Goal: Information Seeking & Learning: Learn about a topic

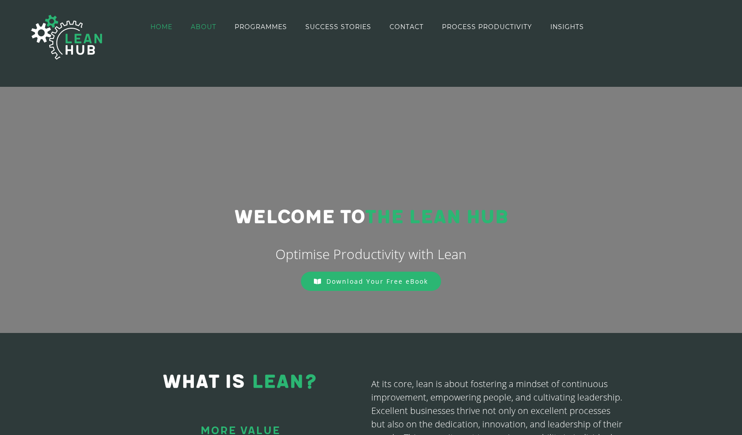
click at [214, 25] on span "ABOUT" at bounding box center [204, 27] width 26 height 6
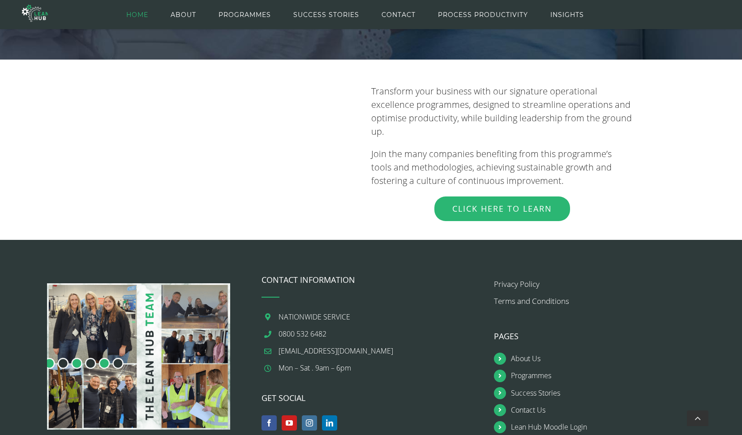
scroll to position [988, 0]
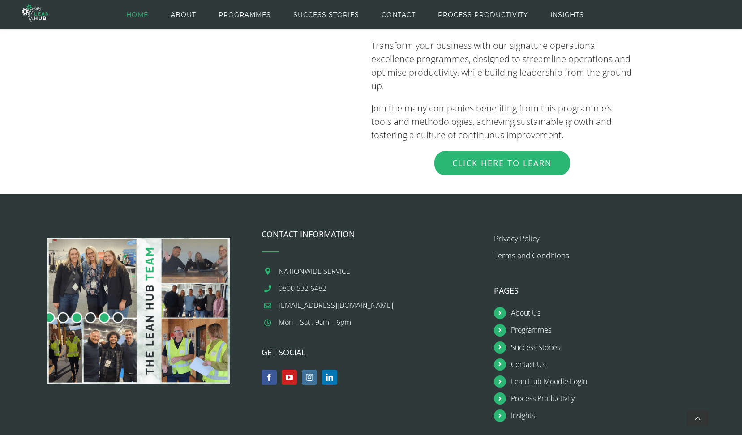
click at [100, 268] on img at bounding box center [138, 311] width 183 height 146
click at [501, 324] on icon at bounding box center [500, 330] width 12 height 12
click at [246, 17] on span "PROGRAMMES" at bounding box center [244, 15] width 52 height 40
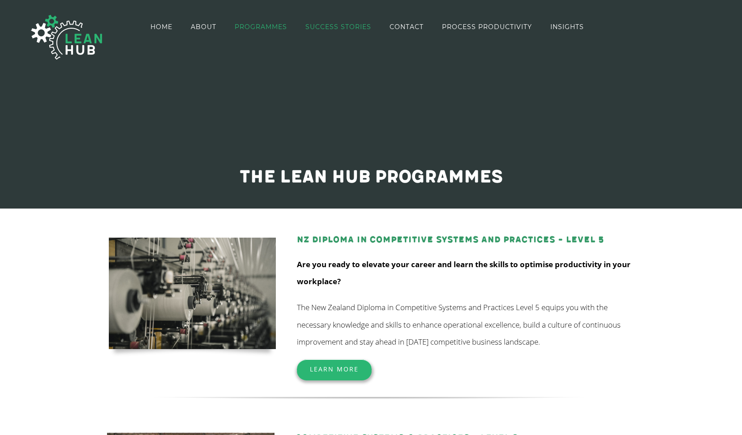
click at [348, 29] on span "SUCCESS STORIES" at bounding box center [338, 27] width 66 height 6
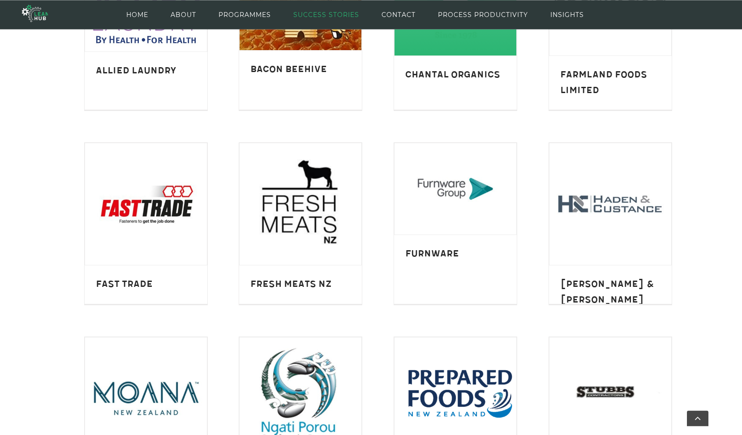
scroll to position [377, 0]
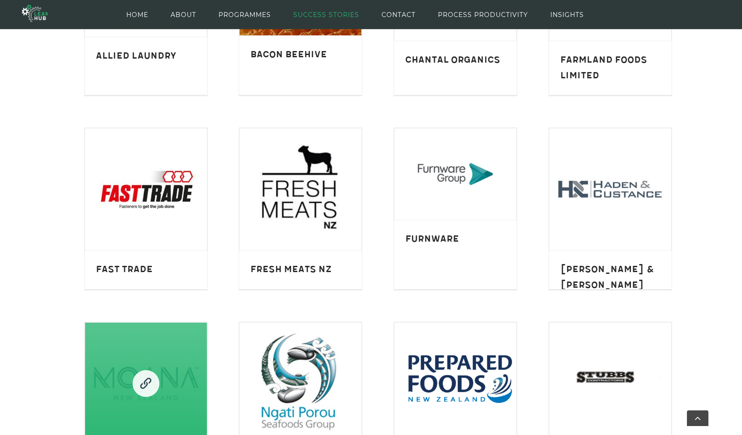
click at [161, 351] on link "Moana NZ" at bounding box center [146, 384] width 122 height 122
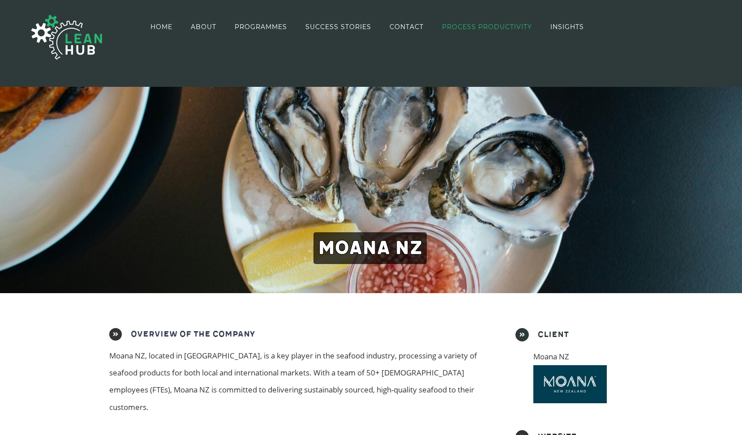
click at [458, 24] on span "PROCESS PRODUCTIVITY" at bounding box center [487, 27] width 90 height 6
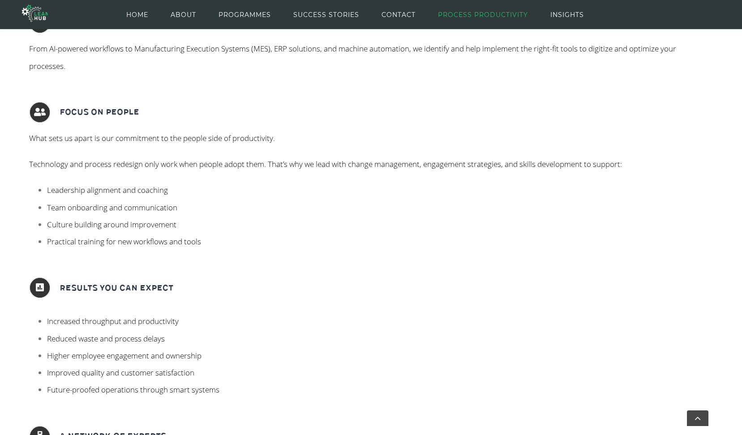
scroll to position [554, 0]
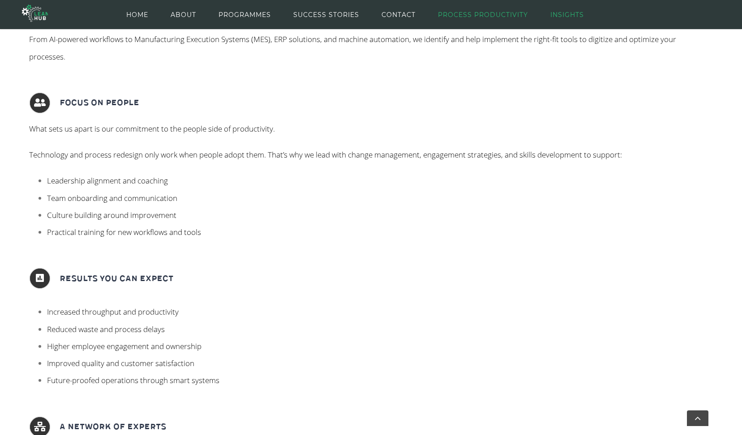
click at [553, 12] on span "INSIGHTS" at bounding box center [567, 15] width 34 height 40
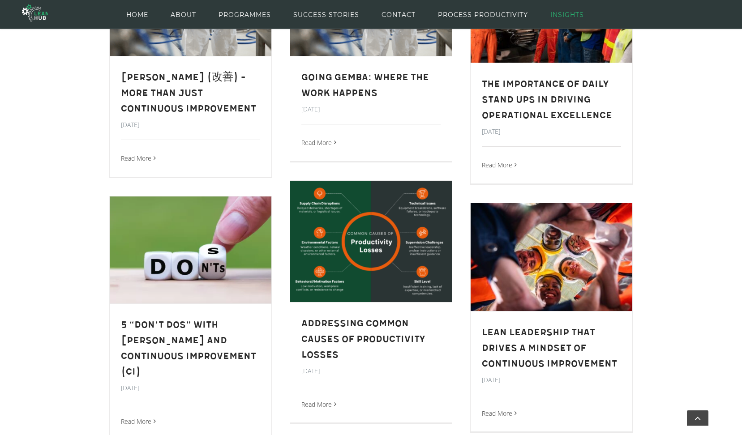
scroll to position [394, 0]
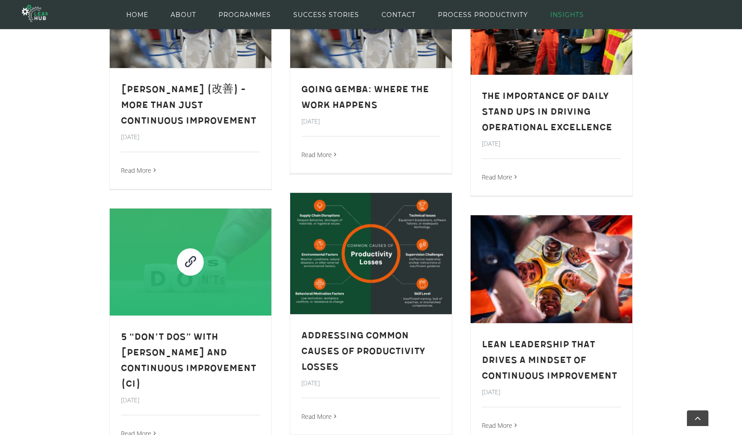
click at [201, 259] on link "5 “Don’t Dos” with [PERSON_NAME] and Continuous Improvement (CI)" at bounding box center [190, 261] width 27 height 27
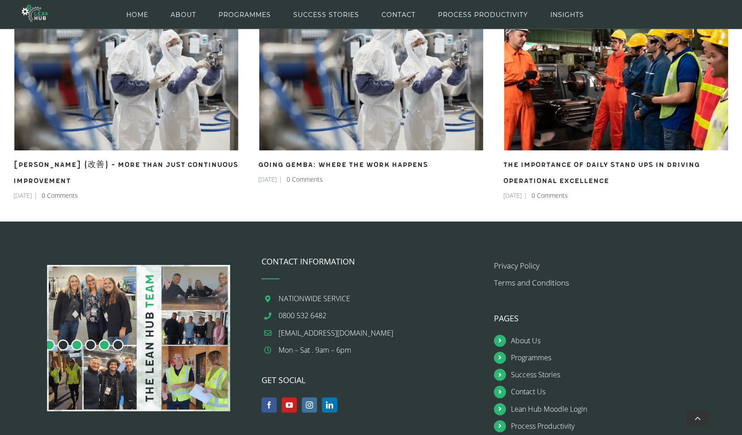
scroll to position [1171, 0]
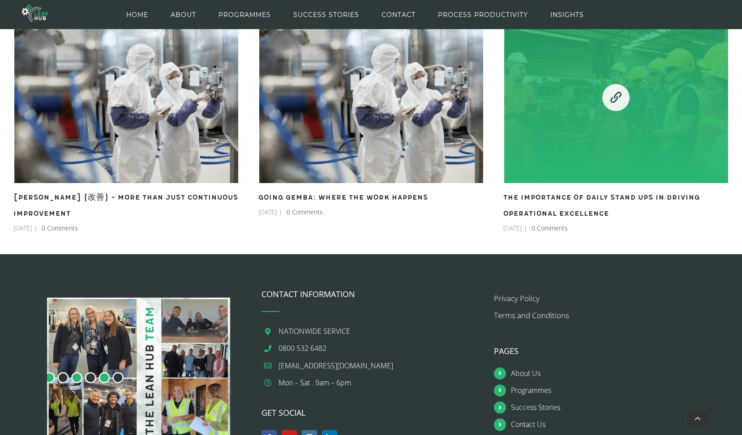
click at [591, 147] on link "The Importance of Daily Stand Ups in Driving Operational Excellence" at bounding box center [616, 97] width 224 height 171
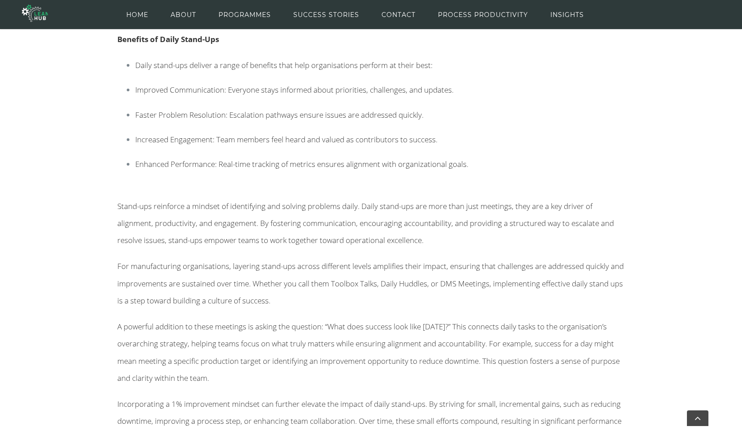
scroll to position [1125, 0]
